Goal: Navigation & Orientation: Find specific page/section

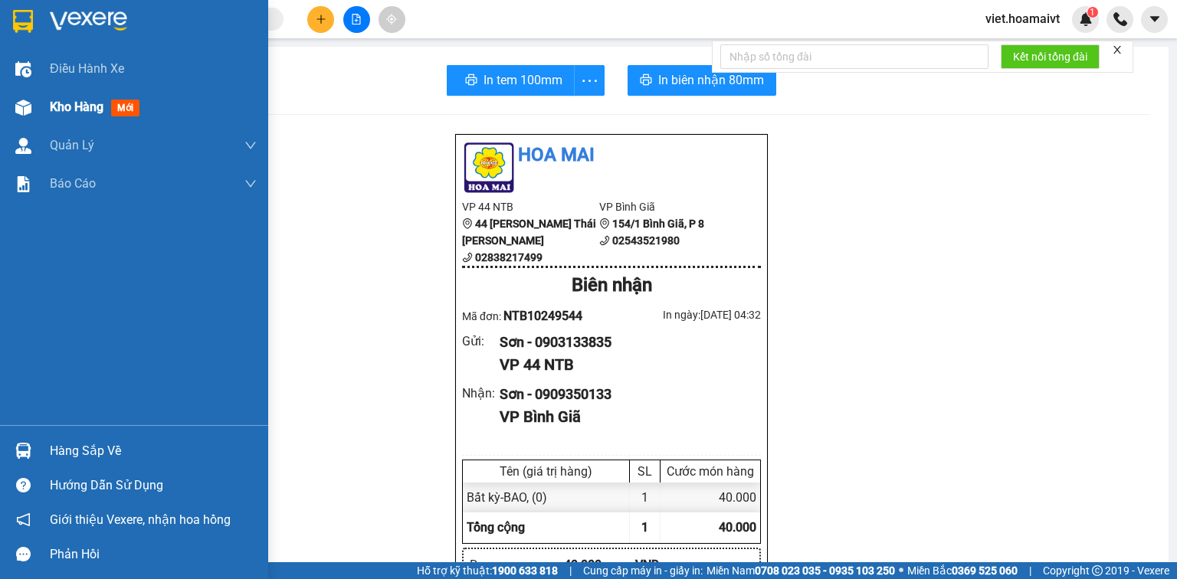
click at [86, 101] on span "Kho hàng" at bounding box center [77, 107] width 54 height 15
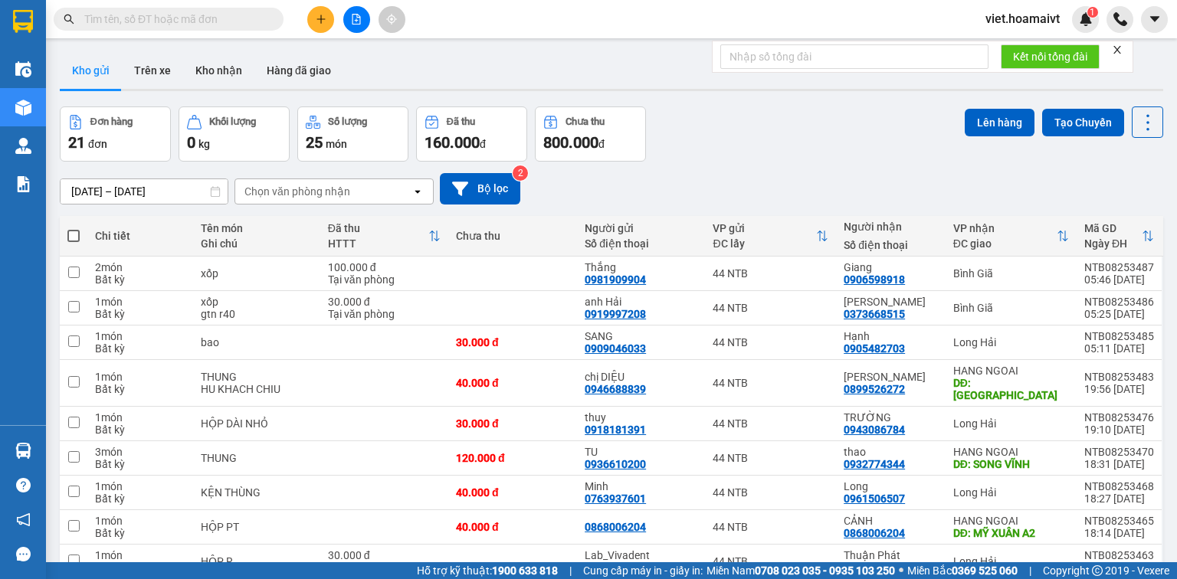
click at [320, 193] on div "Chọn văn phòng nhận" at bounding box center [297, 191] width 106 height 15
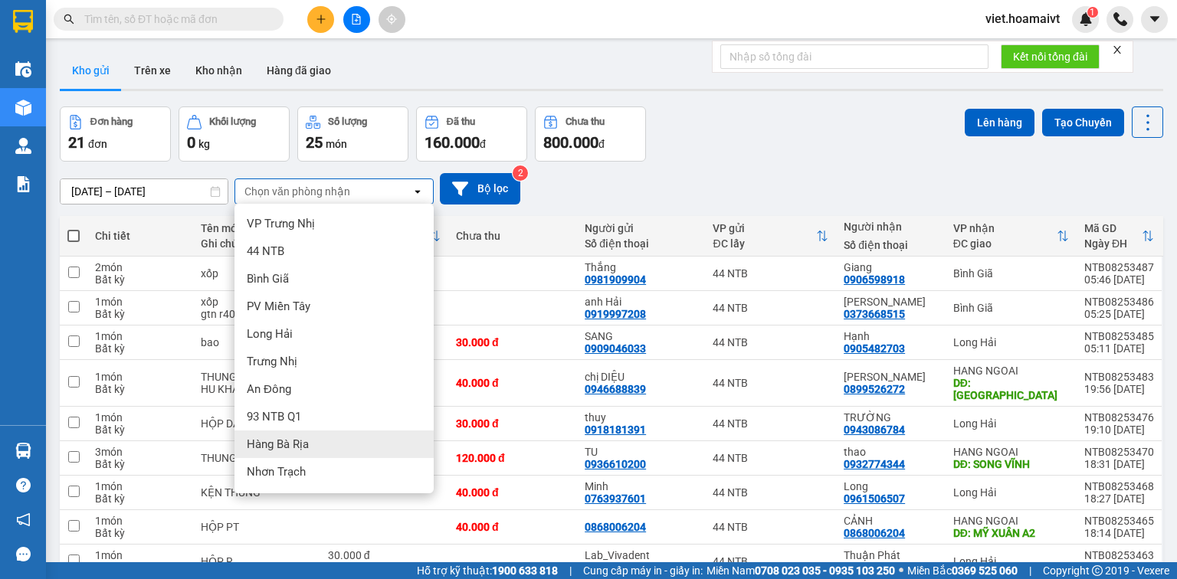
scroll to position [80, 0]
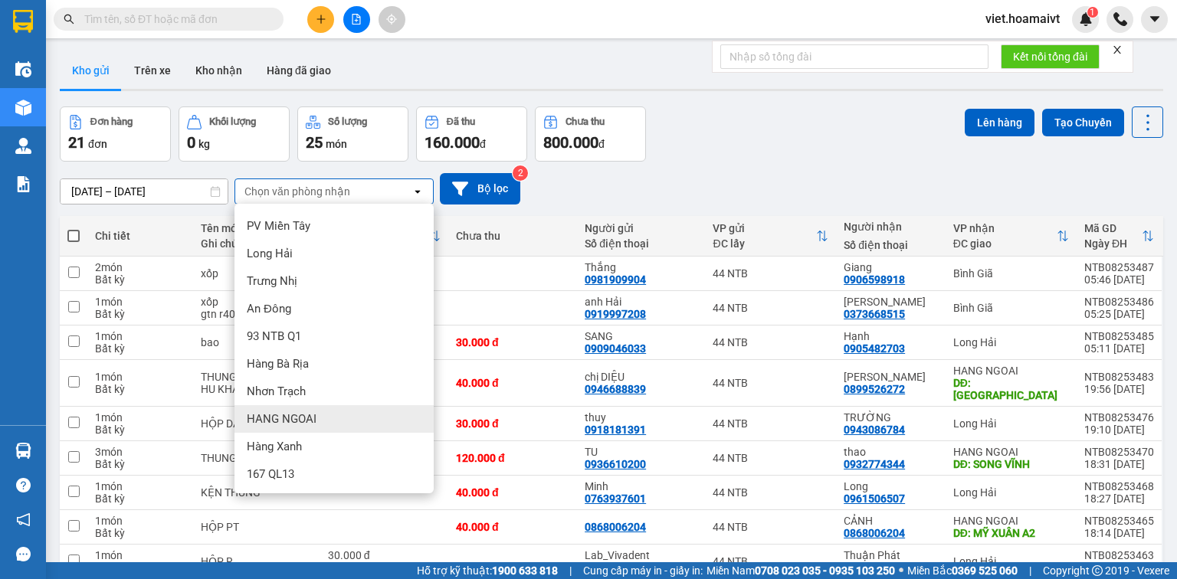
click at [343, 411] on div "HANG NGOAI" at bounding box center [333, 419] width 199 height 28
